Goal: Information Seeking & Learning: Learn about a topic

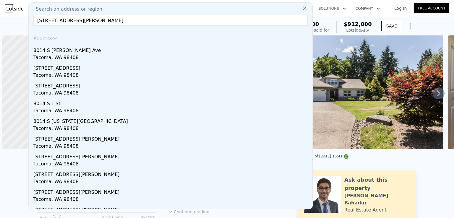
scroll to position [0, 2]
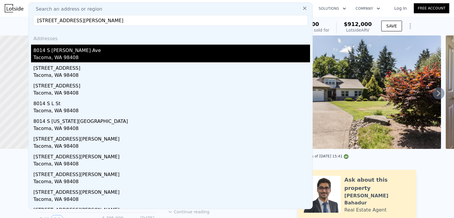
click at [66, 54] on div "Tacoma, WA 98408" at bounding box center [171, 58] width 277 height 8
type input "1.75"
type input "39500"
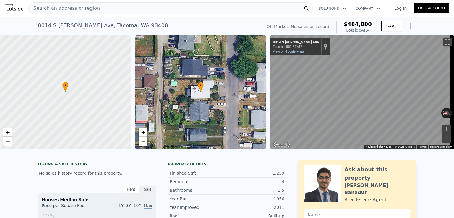
click at [358, 22] on span "$484,000" at bounding box center [358, 24] width 28 height 6
copy span "$484,000"
